Goal: Information Seeking & Learning: Learn about a topic

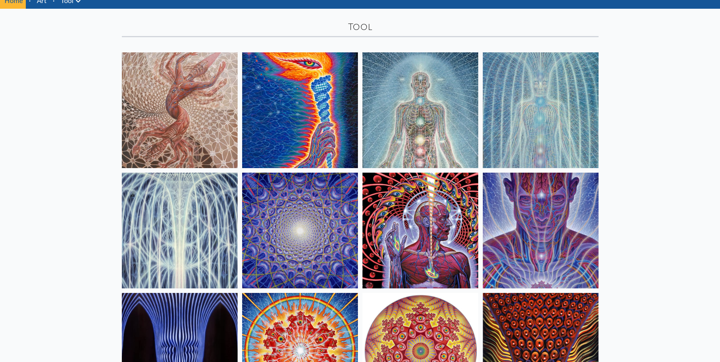
scroll to position [41, 0]
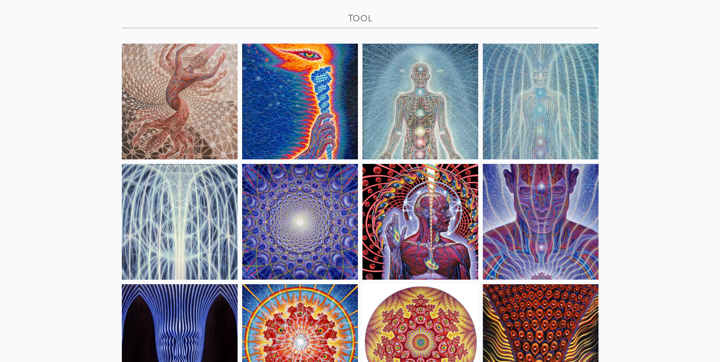
click at [349, 101] on img at bounding box center [300, 102] width 116 height 116
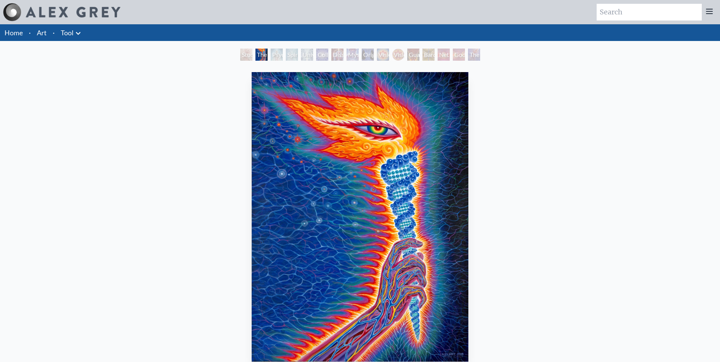
click at [343, 57] on div "Dissectional Art for Tool's Lateralus CD" at bounding box center [337, 55] width 12 height 12
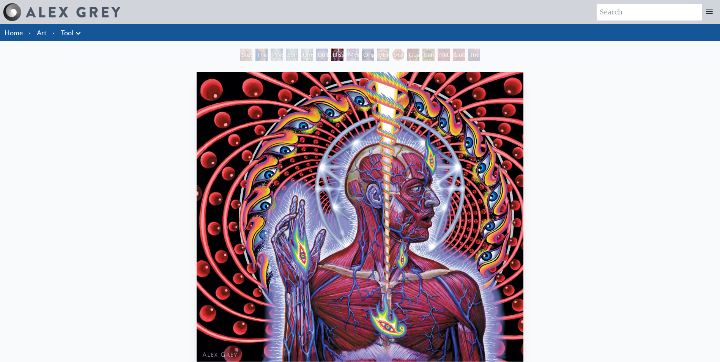
click at [453, 52] on div "Godself" at bounding box center [459, 55] width 12 height 12
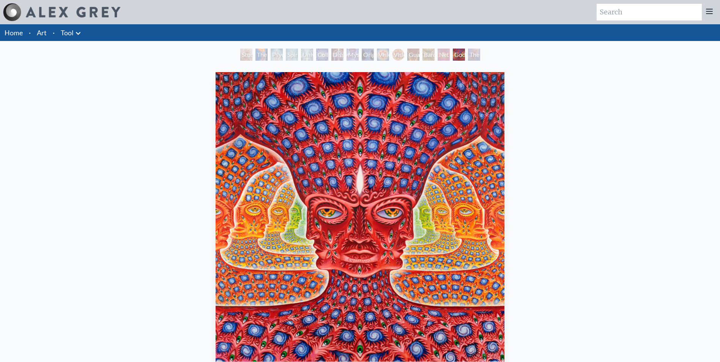
click at [473, 54] on div "The Great Turn" at bounding box center [474, 55] width 12 height 12
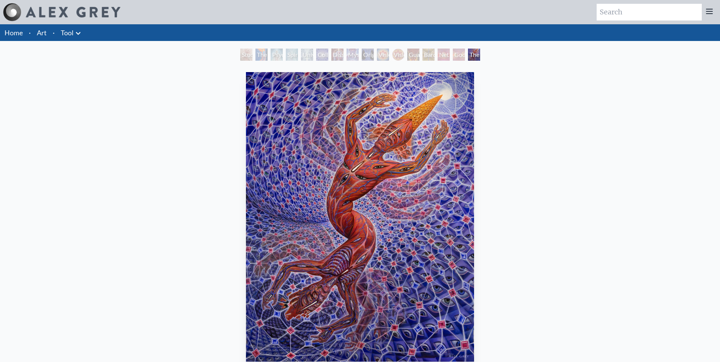
click at [458, 52] on div "Godself" at bounding box center [459, 55] width 12 height 12
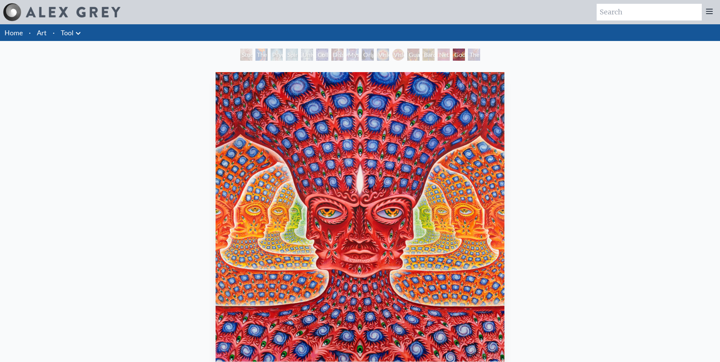
click at [438, 55] on div "Net of Being" at bounding box center [444, 55] width 12 height 12
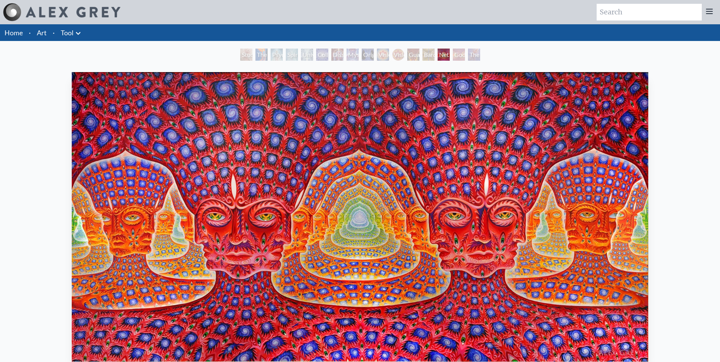
click at [407, 55] on div "Guardian of Infinite Vision" at bounding box center [413, 55] width 12 height 12
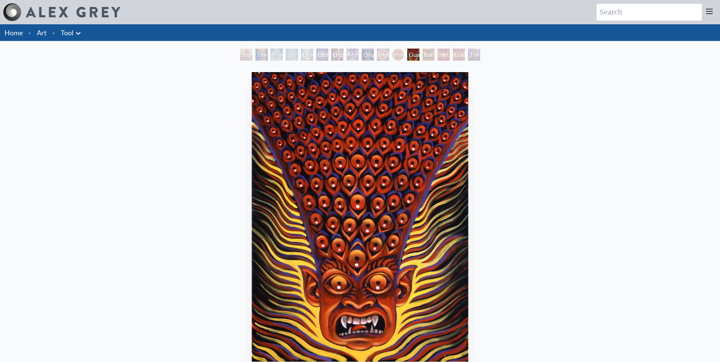
click at [374, 55] on div "Original Face" at bounding box center [368, 55] width 12 height 12
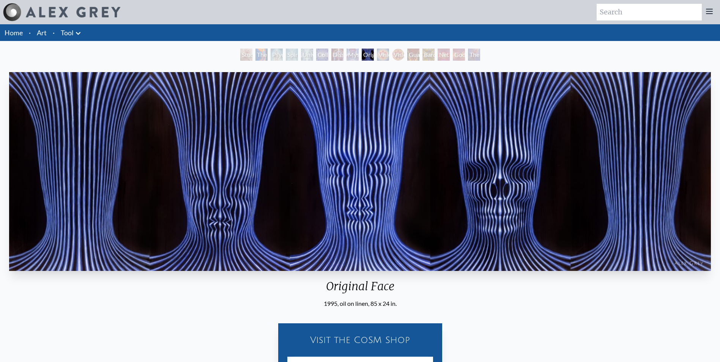
click at [340, 52] on div "Dissectional Art for Tool's Lateralus CD" at bounding box center [337, 55] width 12 height 12
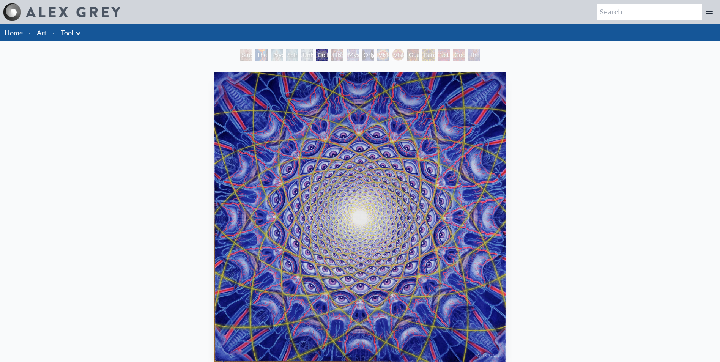
click at [241, 57] on div "Study for the Great Turn" at bounding box center [246, 55] width 12 height 12
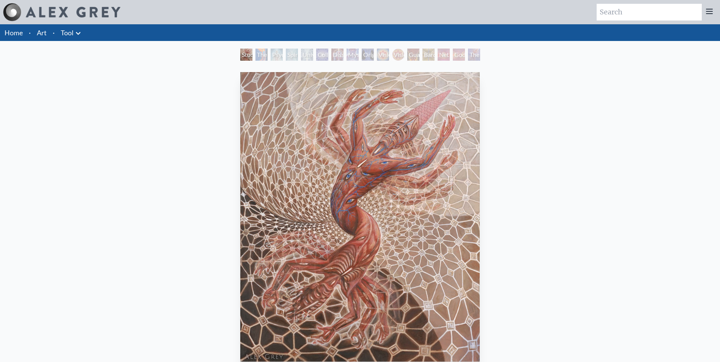
click at [475, 56] on div "The Great Turn" at bounding box center [474, 55] width 12 height 12
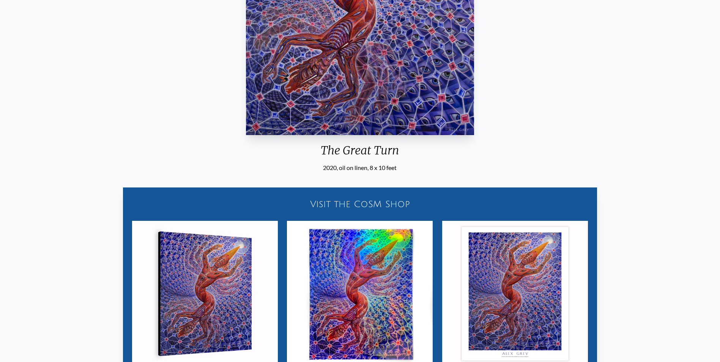
scroll to position [356, 0]
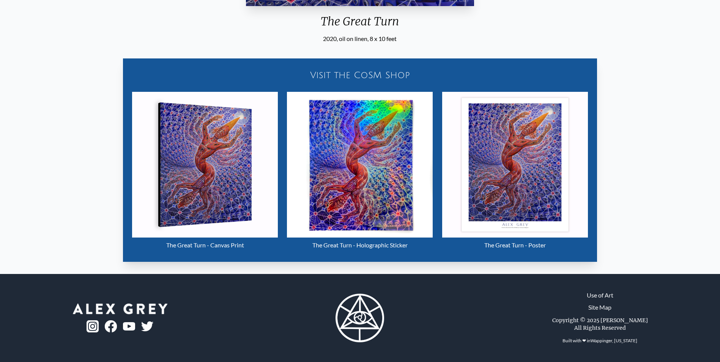
click at [377, 181] on img "16 / 16" at bounding box center [360, 165] width 146 height 146
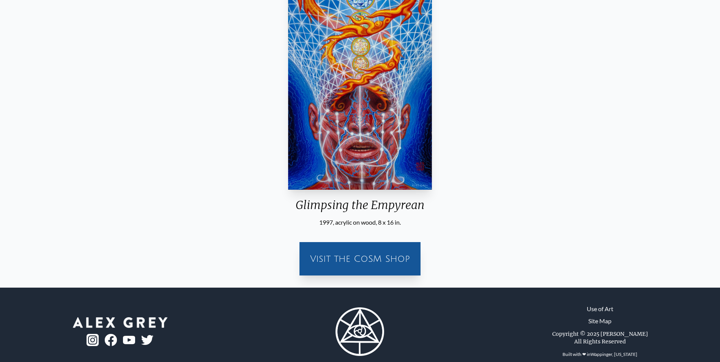
scroll to position [186, 0]
